Goal: Transaction & Acquisition: Download file/media

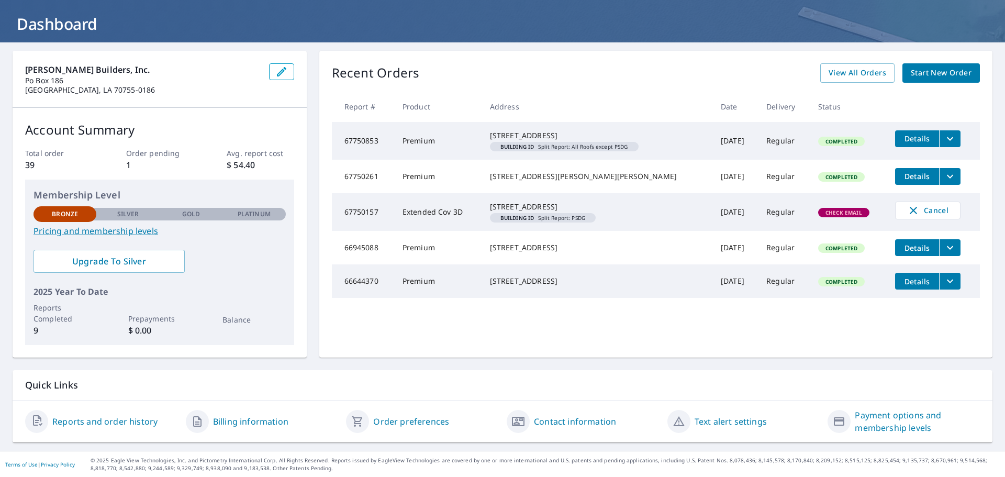
scroll to position [55, 0]
click at [108, 421] on link "Reports and order history" at bounding box center [104, 421] width 105 height 13
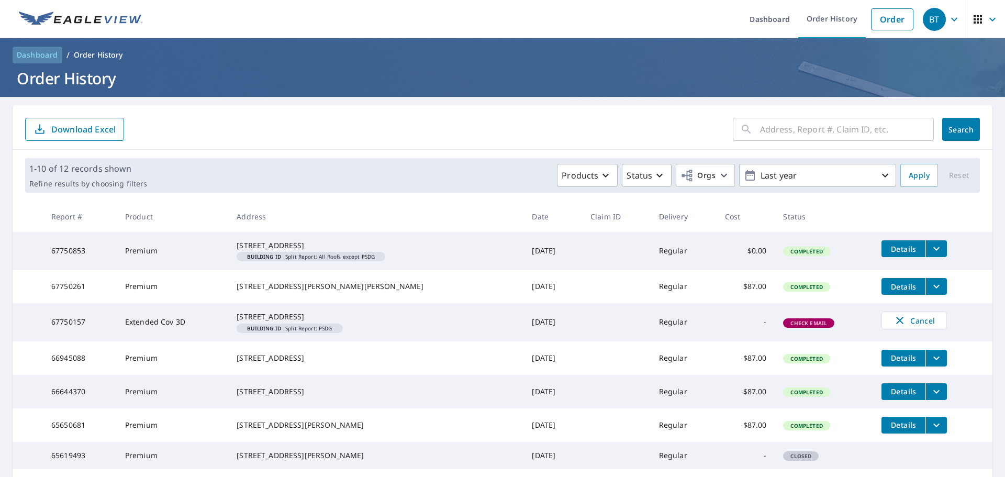
click at [35, 54] on span "Dashboard" at bounding box center [37, 55] width 41 height 10
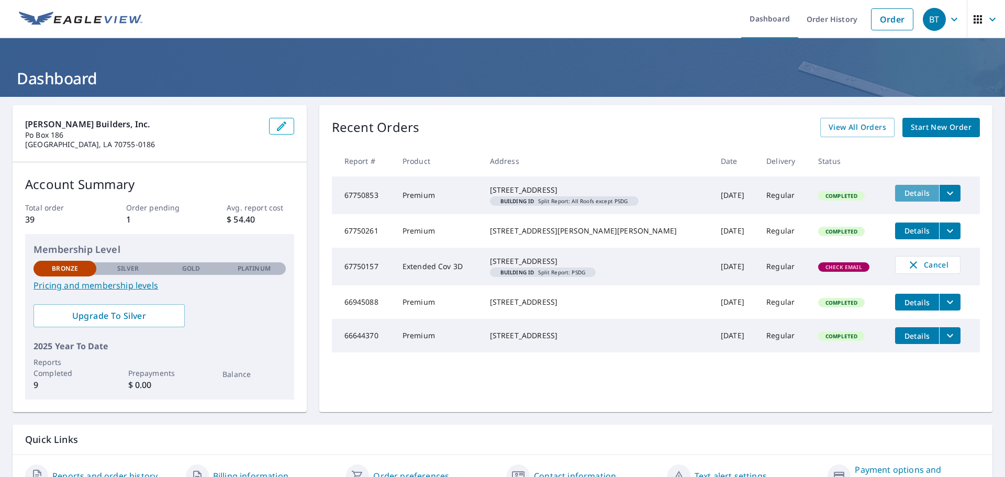
click at [902, 192] on span "Details" at bounding box center [917, 193] width 31 height 10
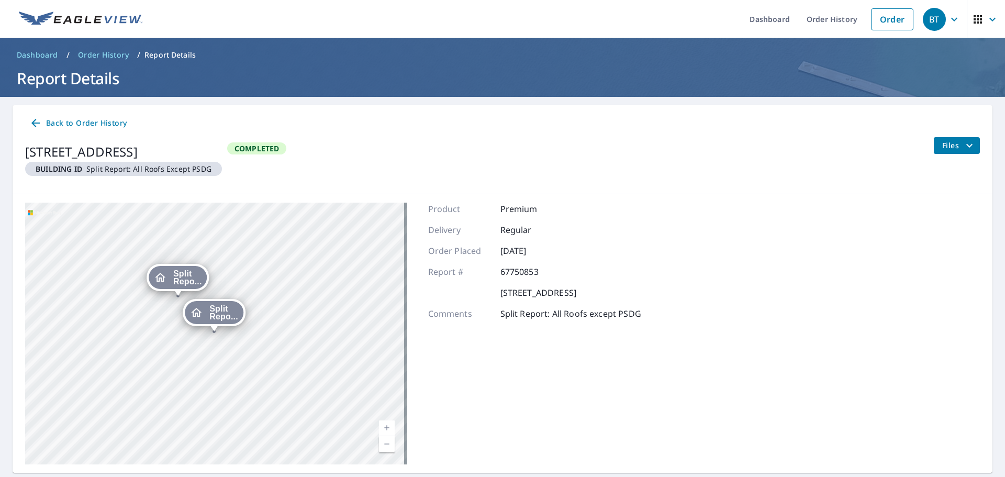
click at [224, 315] on span "Split Repo..." at bounding box center [223, 313] width 29 height 16
click at [190, 316] on span "Split Repo..." at bounding box center [187, 313] width 39 height 16
click at [190, 316] on div "Split Repo..." at bounding box center [214, 312] width 59 height 23
click at [221, 314] on div "9475 False River Rd New Roads, LA 70760" at bounding box center [249, 313] width 63 height 18
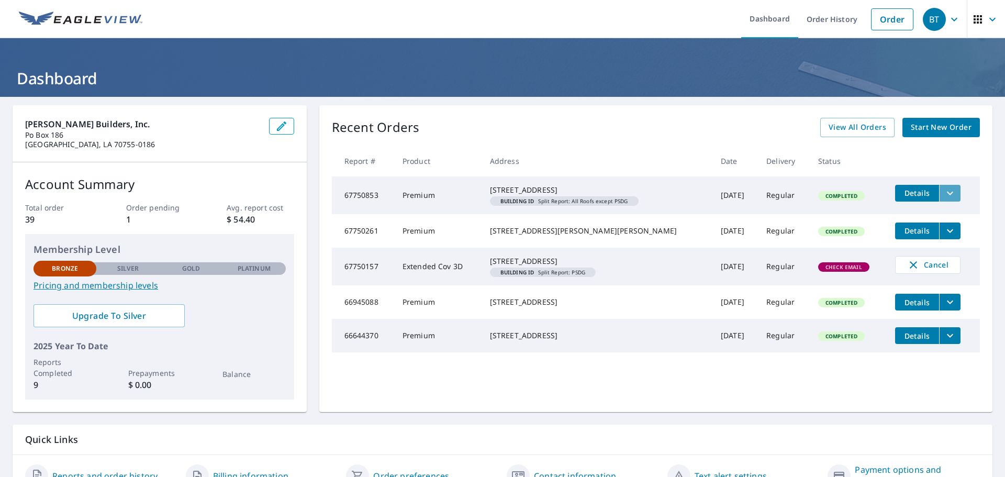
click at [944, 194] on icon "filesDropdownBtn-67750853" at bounding box center [950, 193] width 13 height 13
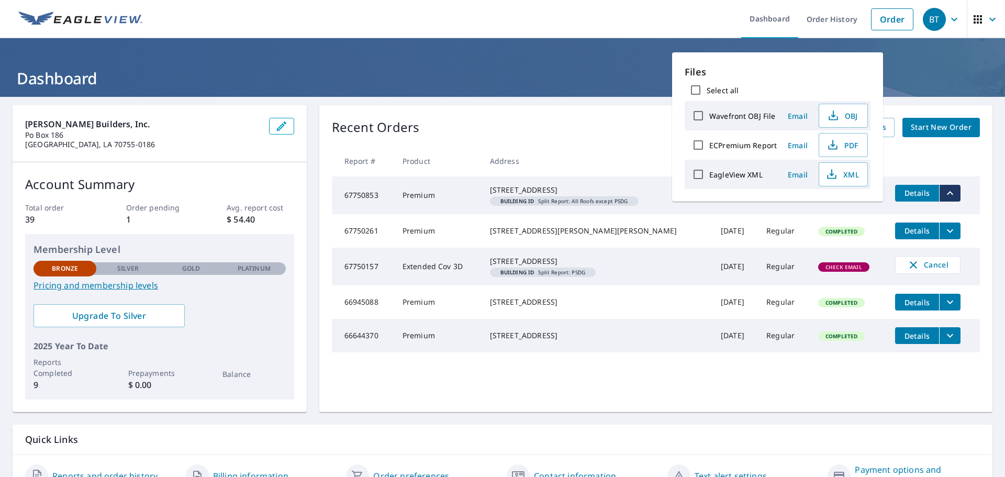
click at [740, 145] on label "ECPremium Report" at bounding box center [743, 145] width 68 height 10
click at [709, 145] on input "ECPremium Report" at bounding box center [698, 145] width 22 height 22
checkbox input "true"
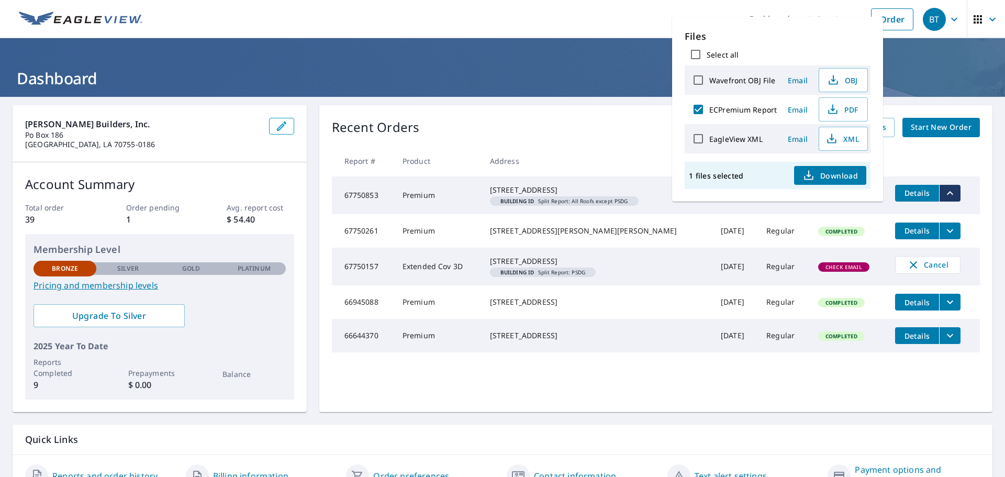
click at [849, 163] on div "1 files selected Download" at bounding box center [778, 175] width 186 height 27
click at [849, 178] on span "Download" at bounding box center [830, 175] width 55 height 13
click at [449, 74] on h1 "Dashboard" at bounding box center [503, 78] width 980 height 21
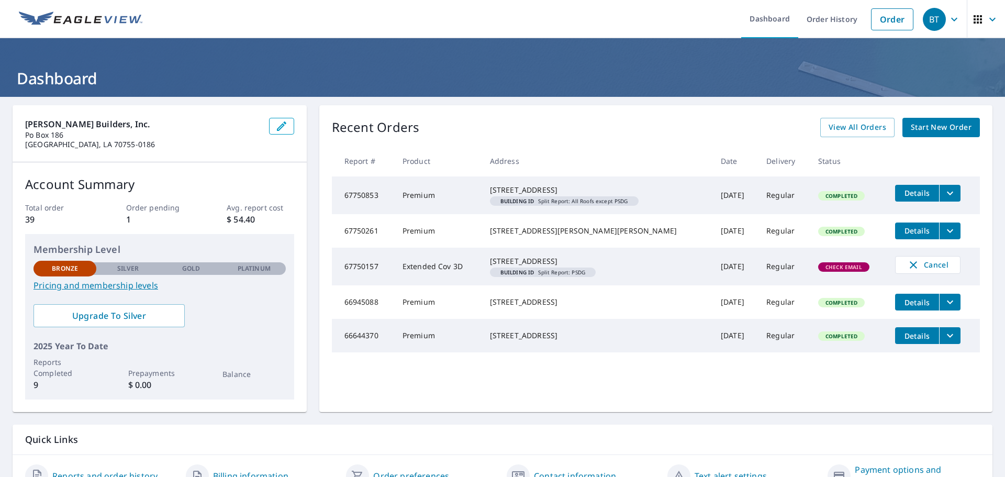
click at [507, 188] on div "9475 False River Rd New Roads, LA 70760" at bounding box center [597, 190] width 214 height 10
click at [394, 193] on td "Premium" at bounding box center [437, 195] width 87 height 38
click at [824, 272] on div "Check Email" at bounding box center [843, 266] width 51 height 9
